Goal: Answer question/provide support: Share knowledge or assist other users

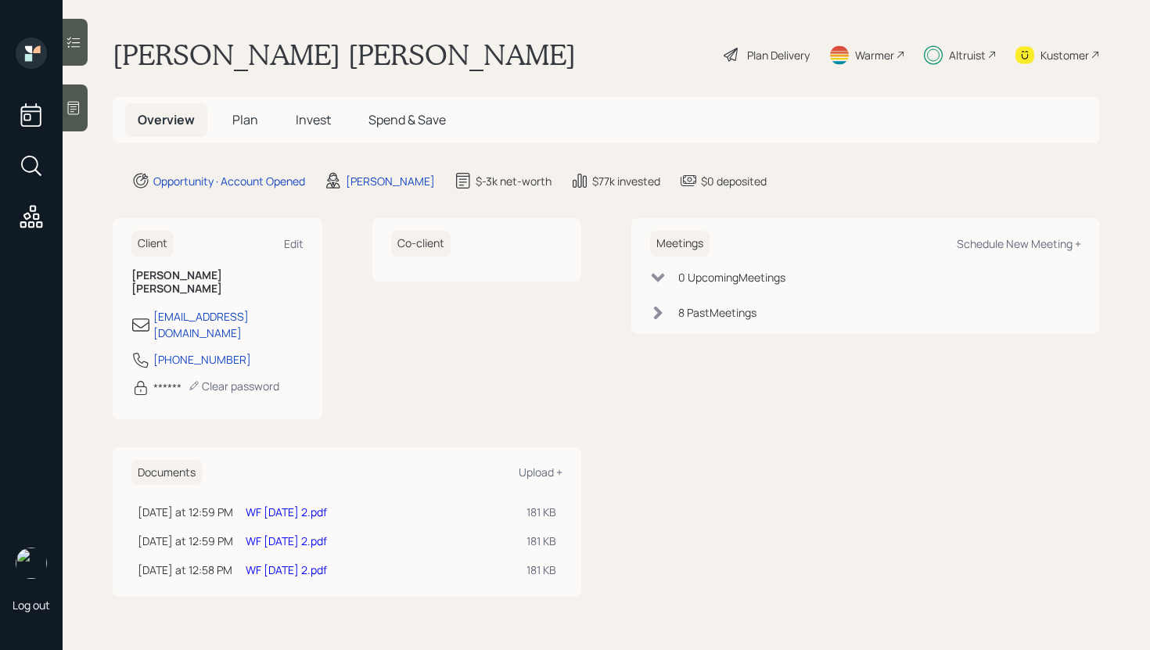
click at [81, 44] on icon at bounding box center [74, 42] width 16 height 16
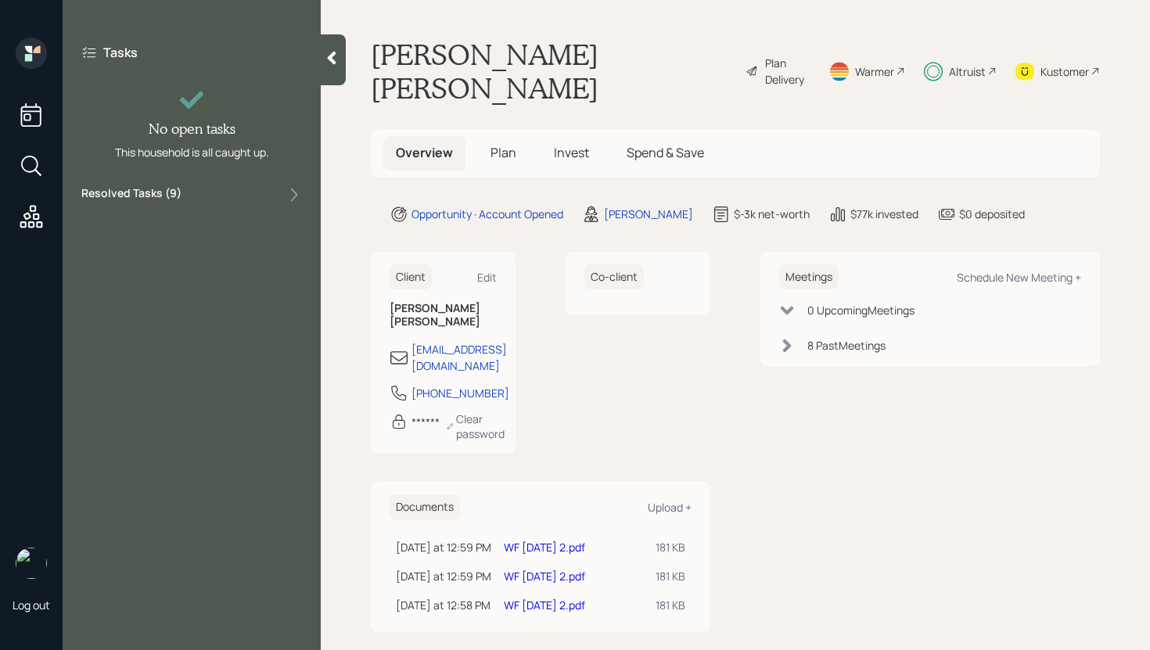
click at [242, 197] on div "Resolved Tasks ( 9 )" at bounding box center [191, 194] width 221 height 19
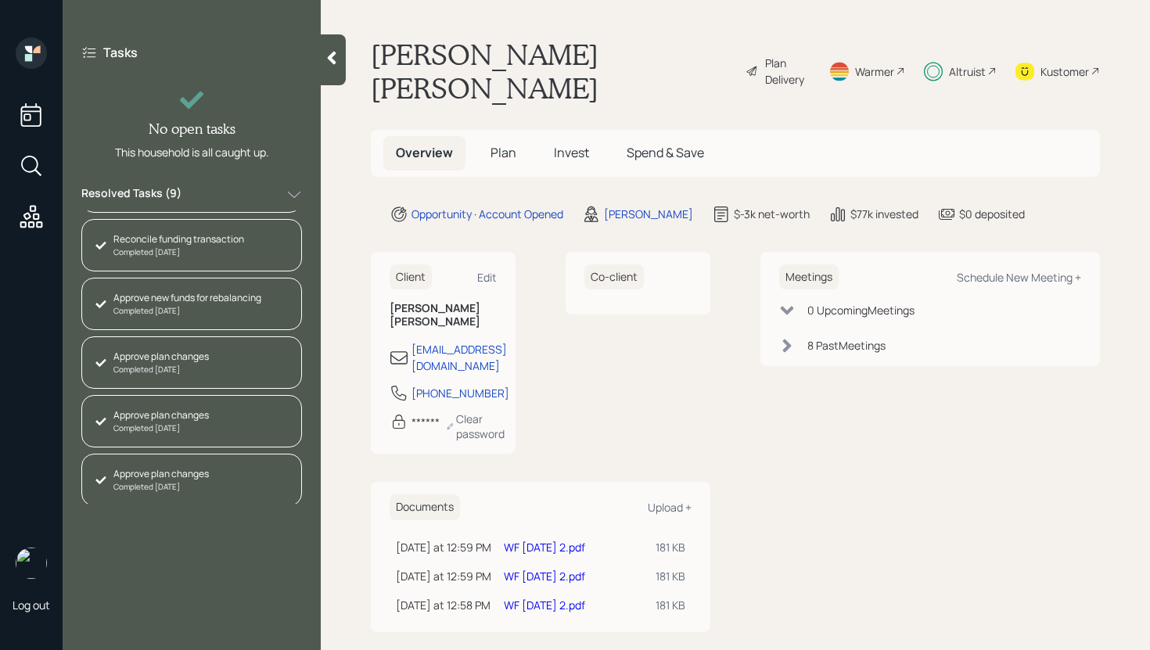
scroll to position [228, 0]
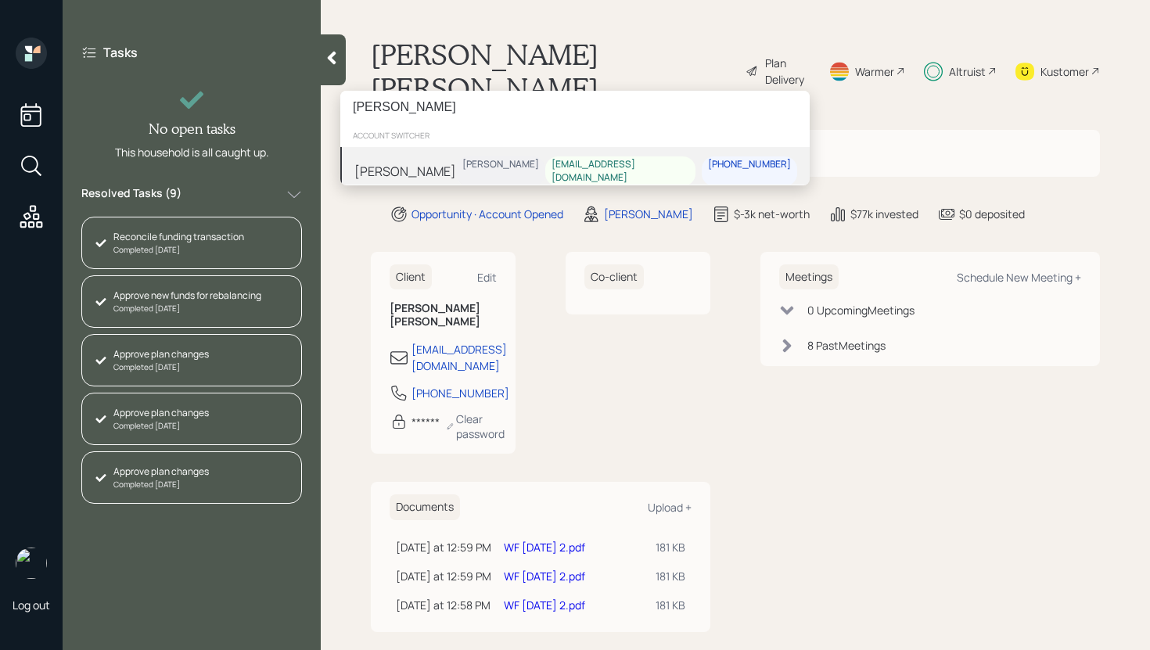
type input "[PERSON_NAME]"
click at [450, 167] on div "[PERSON_NAME] [PERSON_NAME] [EMAIL_ADDRESS][DOMAIN_NAME] [PHONE_NUMBER]" at bounding box center [574, 171] width 469 height 48
